Goal: Task Accomplishment & Management: Use online tool/utility

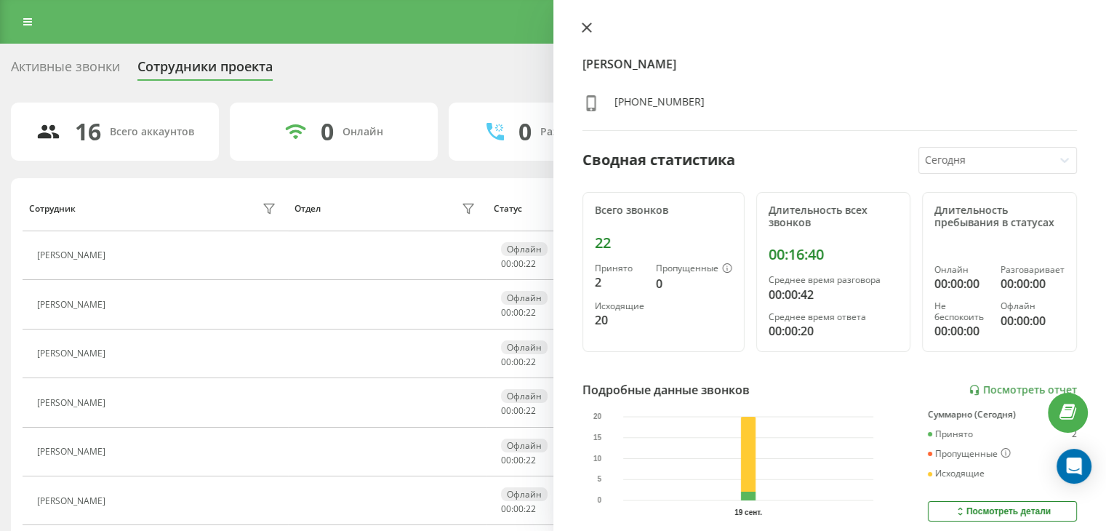
click at [582, 25] on icon at bounding box center [587, 28] width 10 height 10
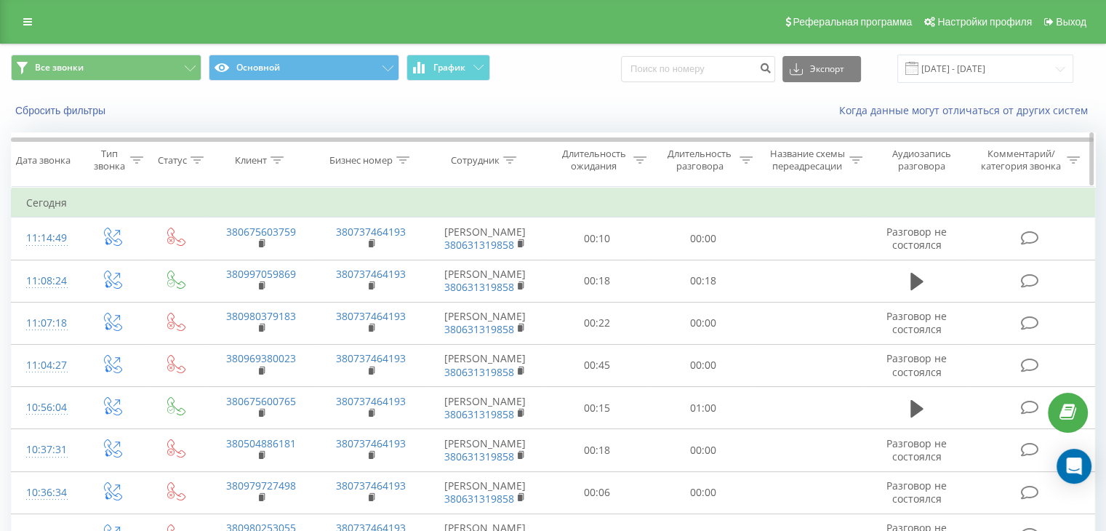
click at [747, 158] on icon at bounding box center [746, 159] width 13 height 7
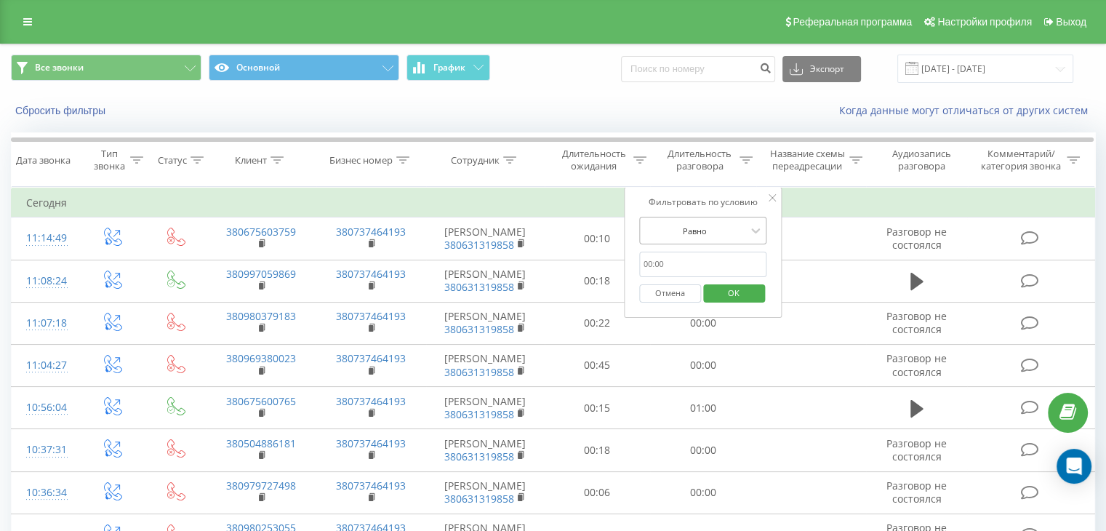
click at [738, 228] on div at bounding box center [695, 231] width 103 height 14
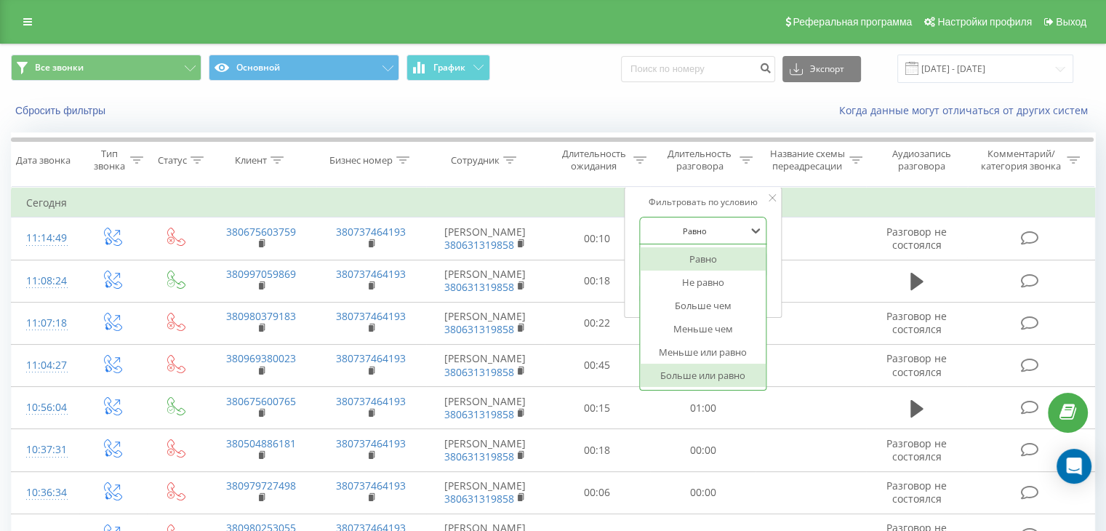
click at [724, 369] on div "Больше или равно" at bounding box center [703, 375] width 127 height 23
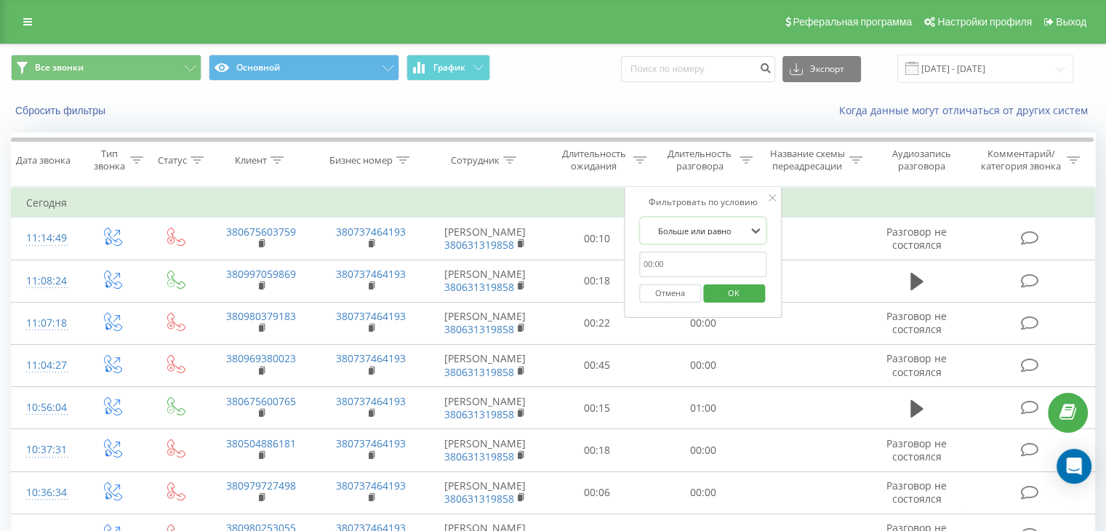
click at [681, 260] on input "text" at bounding box center [703, 264] width 128 height 25
type input "00:50"
click at [728, 292] on span "OK" at bounding box center [733, 292] width 41 height 23
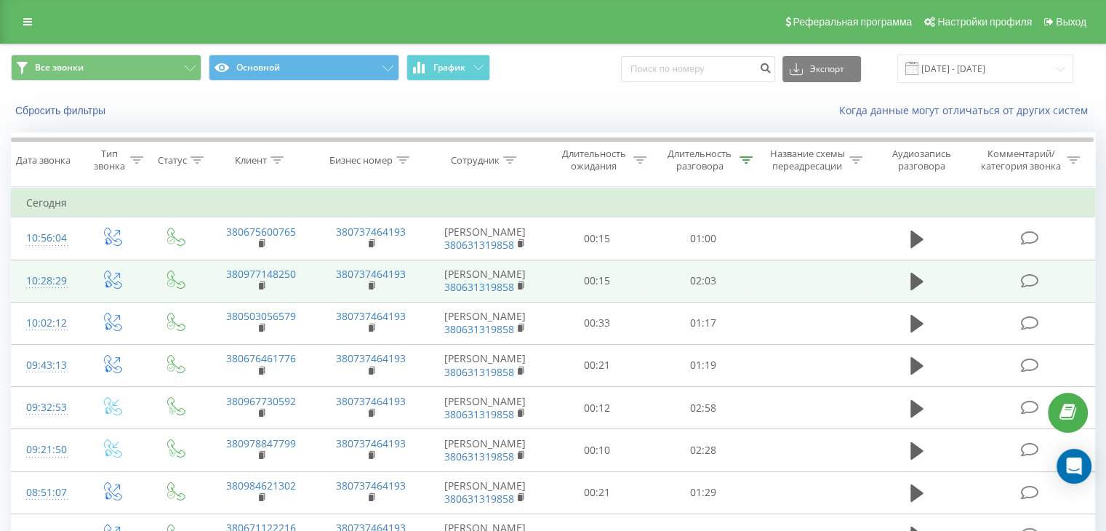
scroll to position [221, 0]
